Goal: Transaction & Acquisition: Purchase product/service

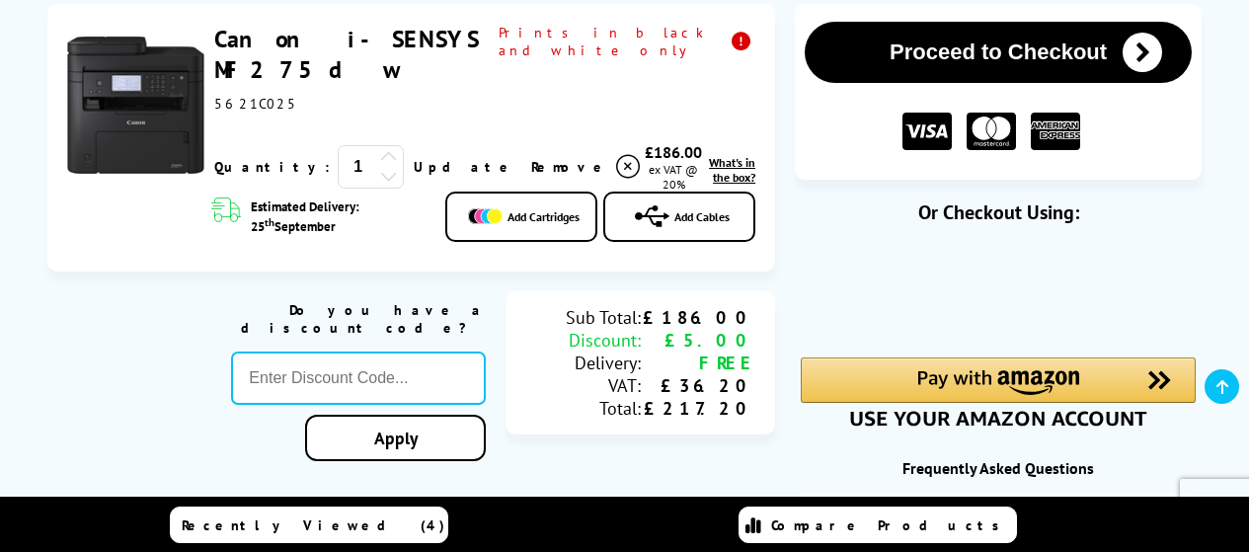
scroll to position [321, 0]
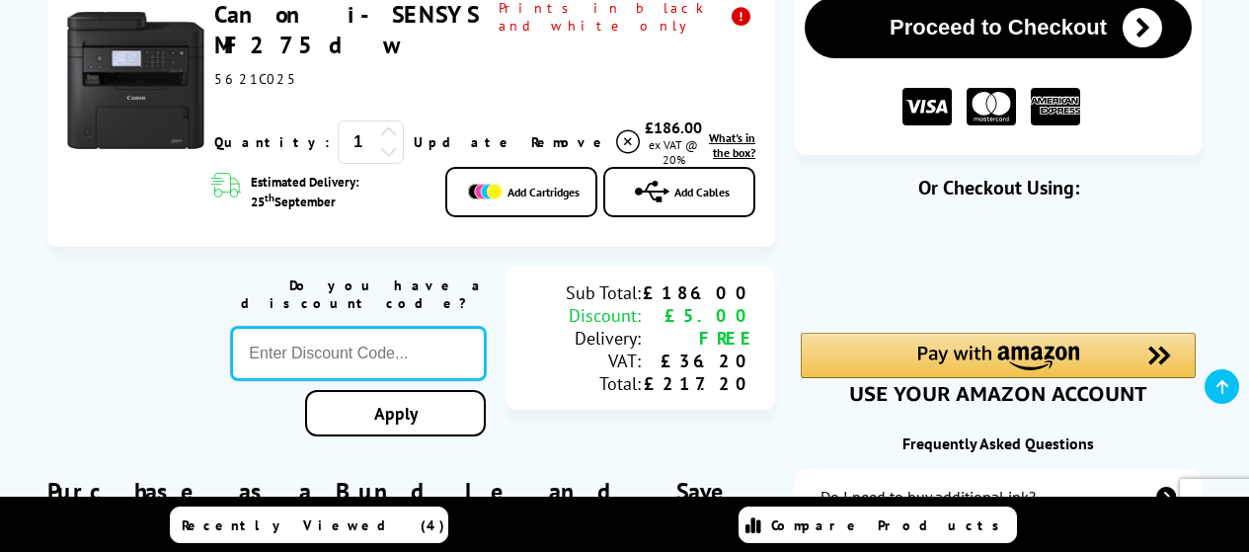
click at [386, 327] on input "text" at bounding box center [358, 353] width 255 height 53
paste input "GSFIVEPR"
type input "GSFIVEPR"
click at [412, 378] on div "Proceed to Checkout Shopping Basket 1 Update" at bounding box center [624, 472] width 1249 height 987
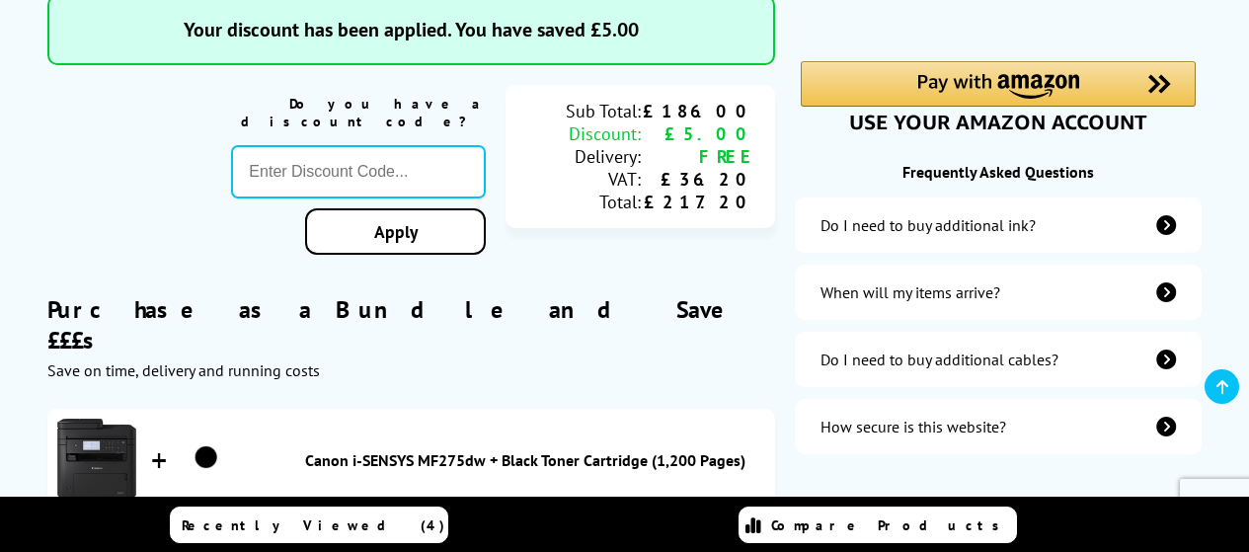
scroll to position [370, 0]
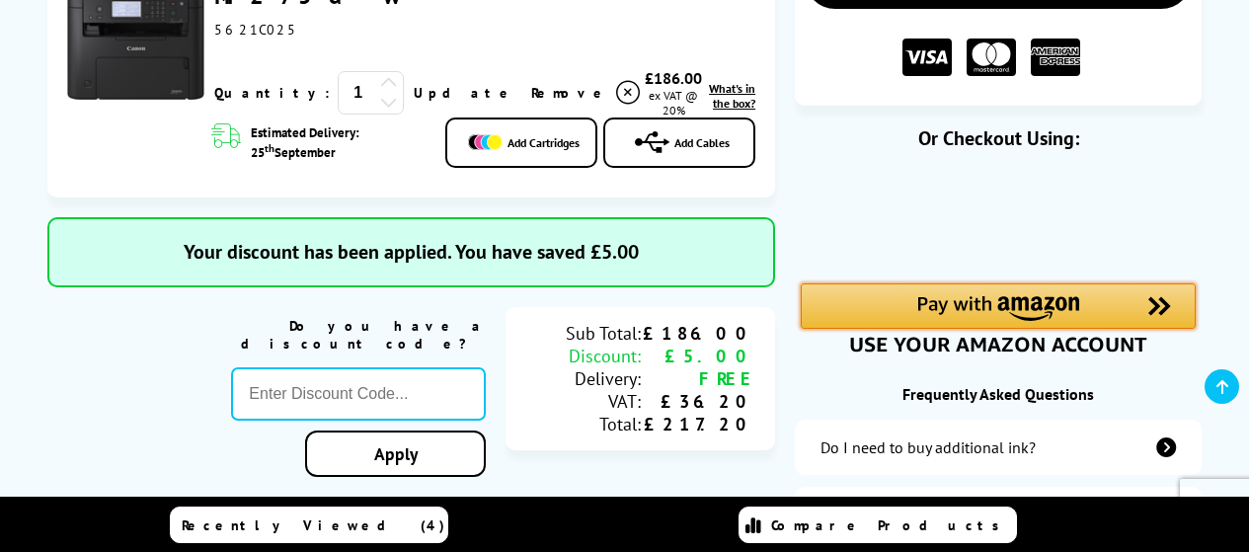
click at [1040, 306] on img "Amazon Pay - Use your Amazon account" at bounding box center [998, 308] width 162 height 25
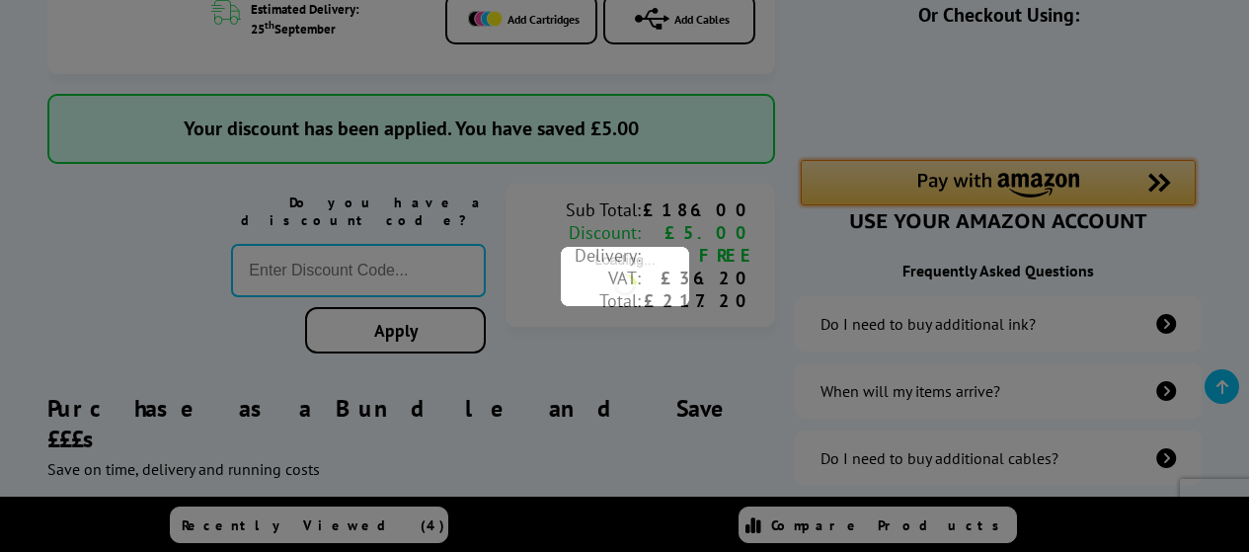
scroll to position [691, 0]
